Goal: Task Accomplishment & Management: Use online tool/utility

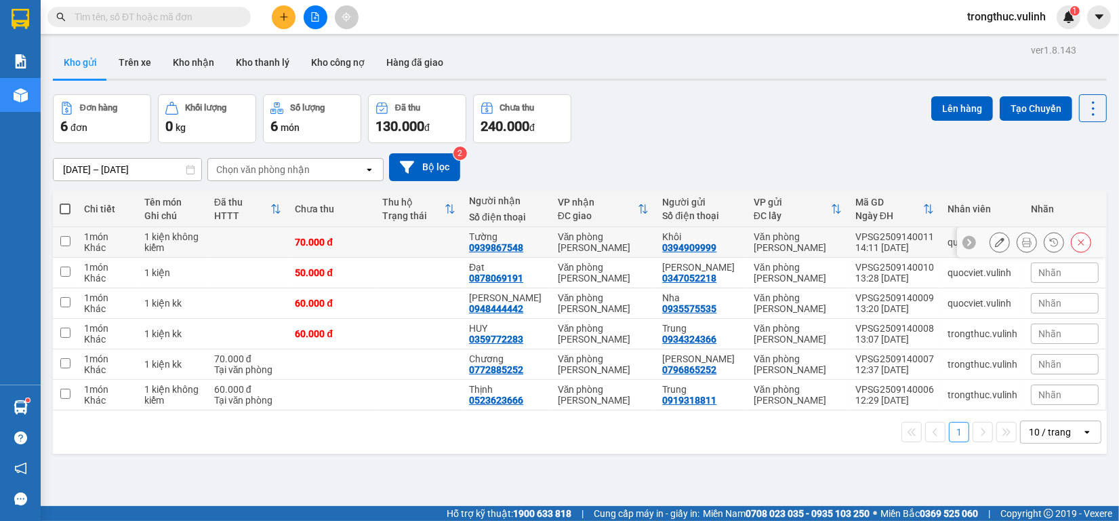
click at [1022, 243] on icon at bounding box center [1026, 241] width 9 height 9
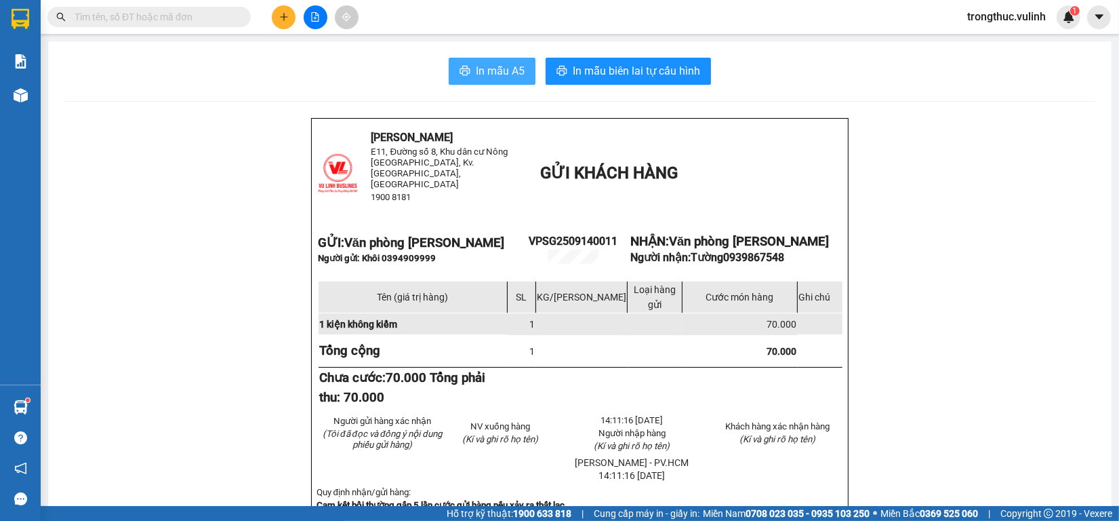
click at [448, 65] on div "In mẫu A5 In mẫu biên lai tự cấu hình" at bounding box center [579, 71] width 1031 height 27
click at [476, 65] on span "In mẫu A5" at bounding box center [500, 70] width 49 height 17
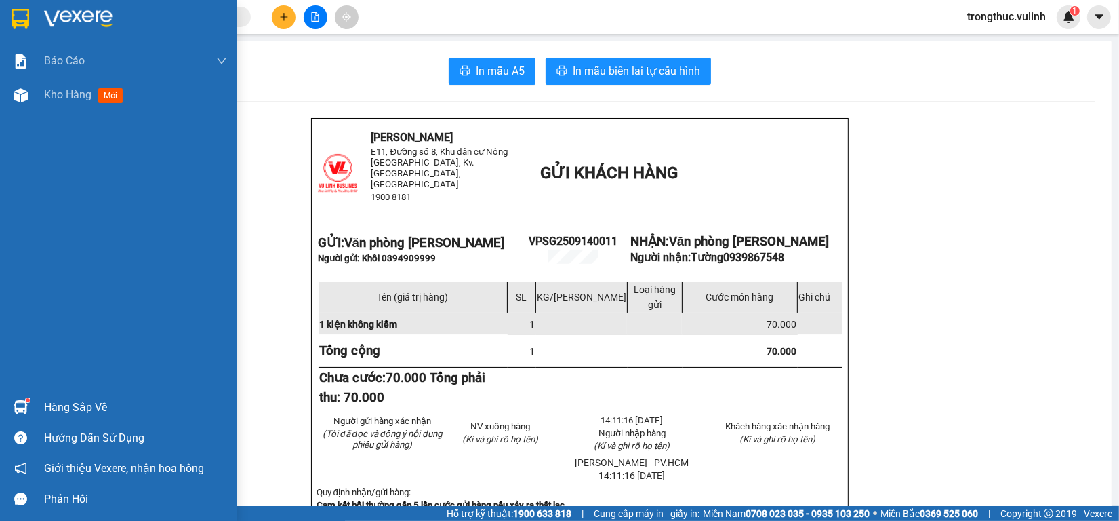
click at [44, 387] on div "Hàng sắp về Hướng dẫn sử dụng Giới thiệu Vexere, nhận hoa hồng Phản hồi" at bounding box center [118, 449] width 237 height 130
click at [47, 397] on div "Hàng sắp về" at bounding box center [135, 407] width 183 height 20
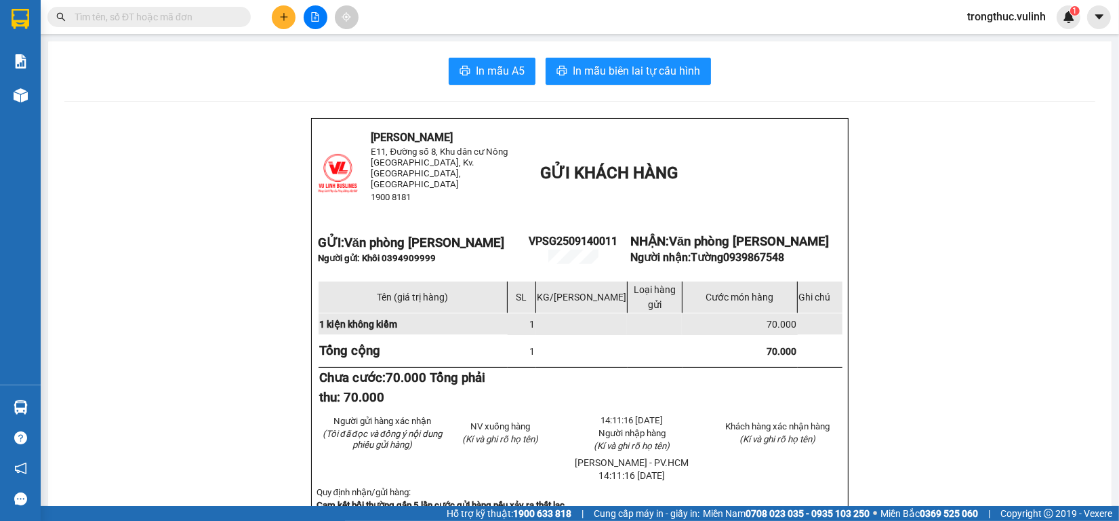
click at [989, 203] on section "Kết quả tìm kiếm ( 0 ) Bộ lọc No Data trongthuc.vulinh 1 Báo cáo BC hàng tồn (t…" at bounding box center [559, 260] width 1119 height 521
